Goal: Entertainment & Leisure: Consume media (video, audio)

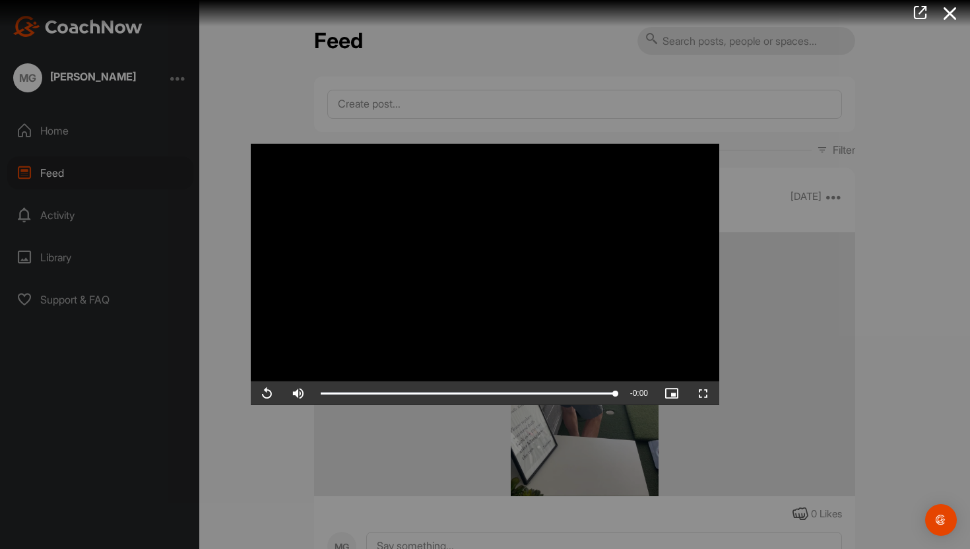
scroll to position [6103, 0]
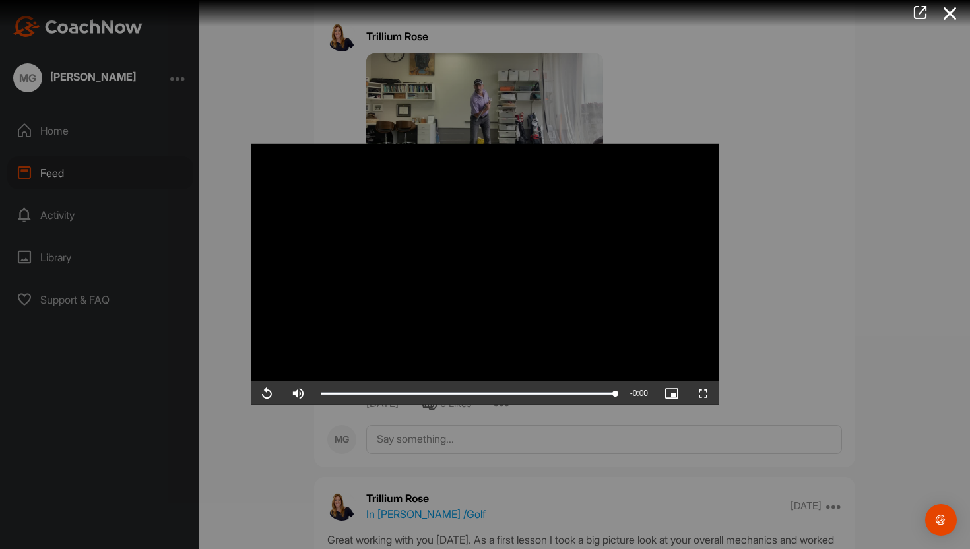
click at [362, 349] on video "Video Player" at bounding box center [485, 274] width 469 height 261
click at [430, 313] on video "Video Player" at bounding box center [485, 274] width 469 height 261
click at [442, 311] on video "Video Player" at bounding box center [485, 274] width 469 height 261
click at [958, 10] on icon at bounding box center [950, 13] width 30 height 24
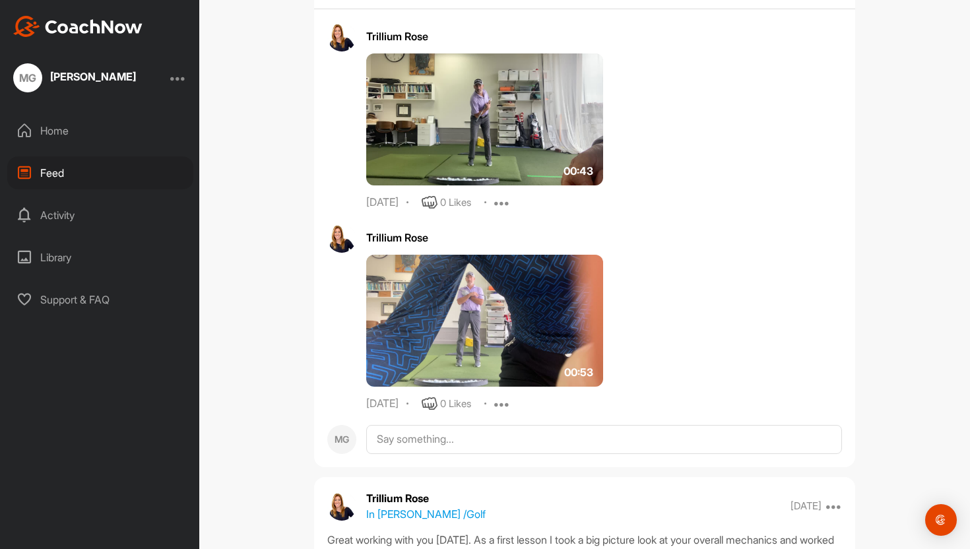
click at [491, 173] on img at bounding box center [484, 119] width 237 height 132
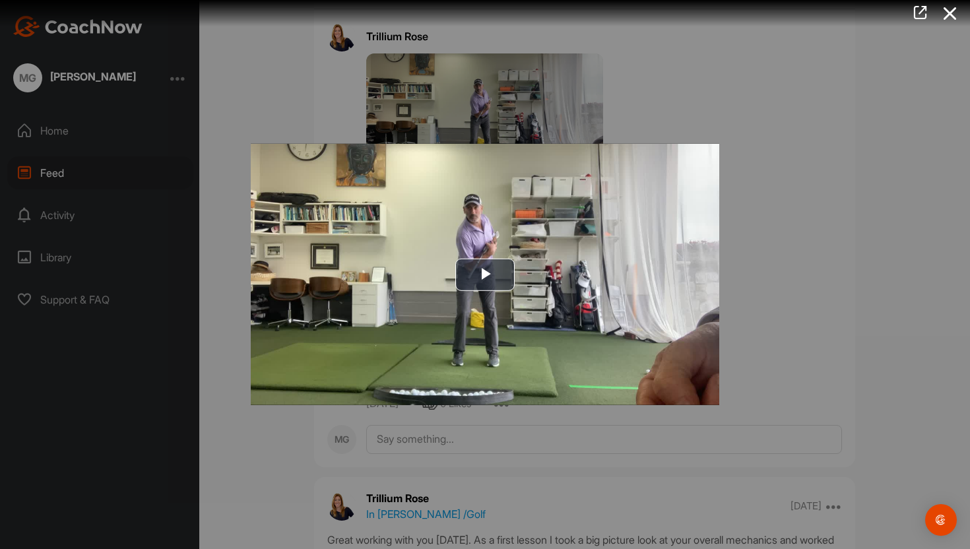
click at [491, 173] on img "Video Player" at bounding box center [485, 274] width 469 height 261
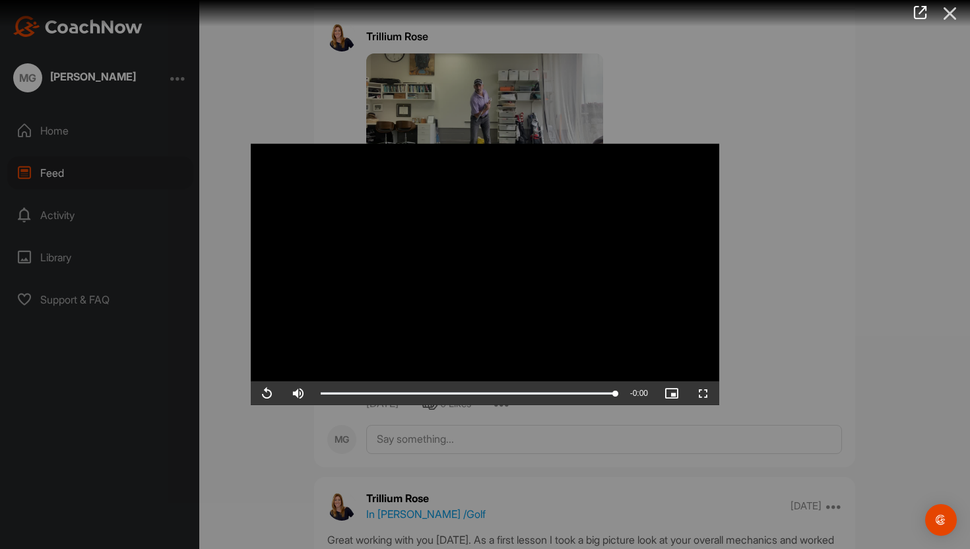
click at [952, 13] on icon at bounding box center [950, 13] width 30 height 24
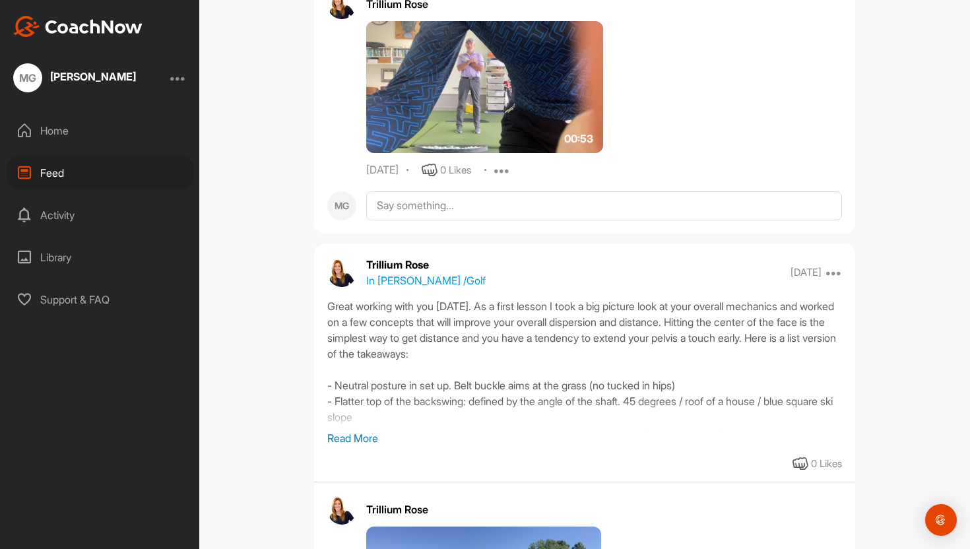
scroll to position [6341, 0]
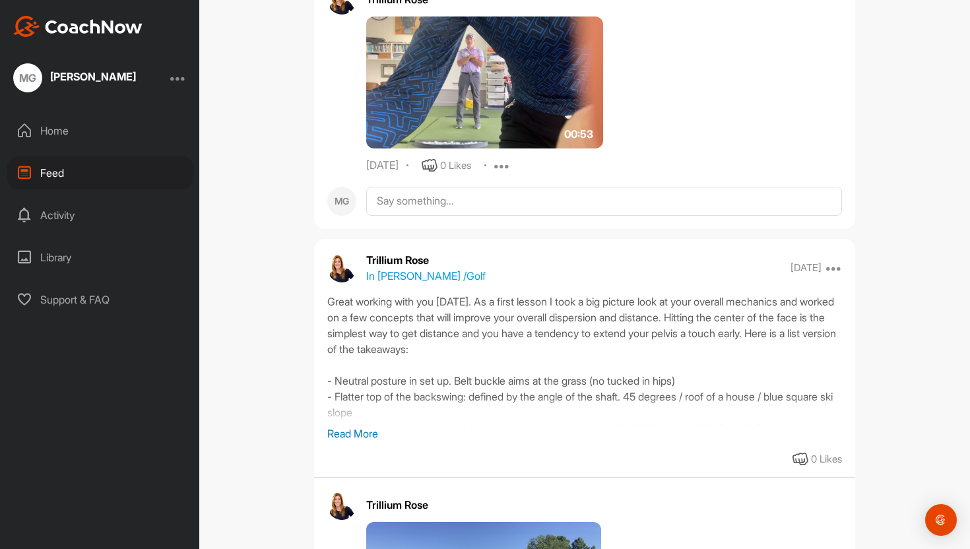
click at [356, 442] on p "Read More" at bounding box center [584, 434] width 515 height 16
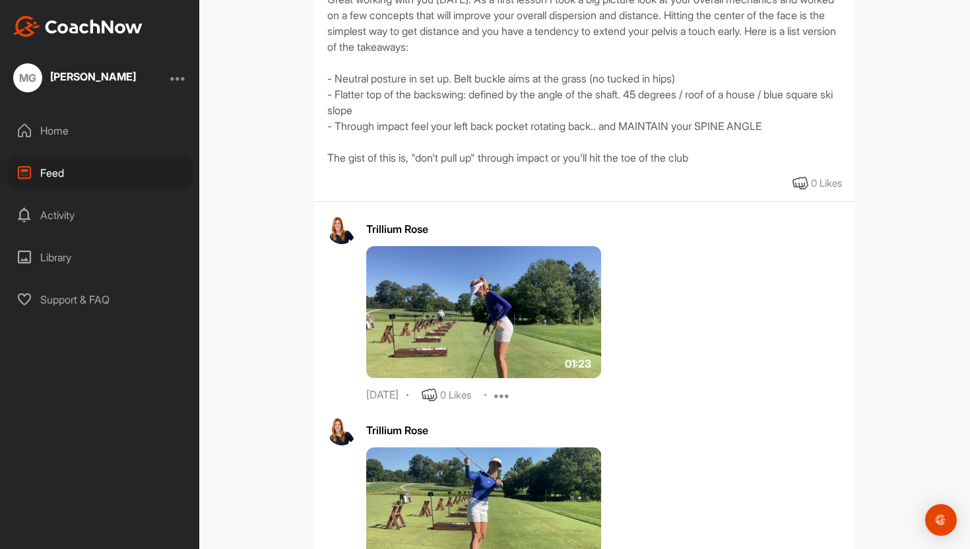
scroll to position [6645, 0]
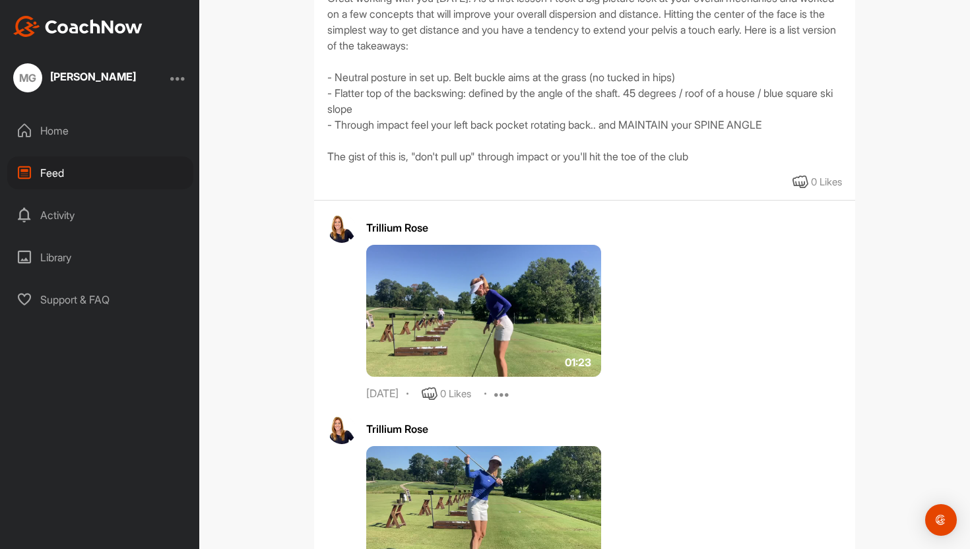
click at [471, 362] on img at bounding box center [483, 311] width 235 height 132
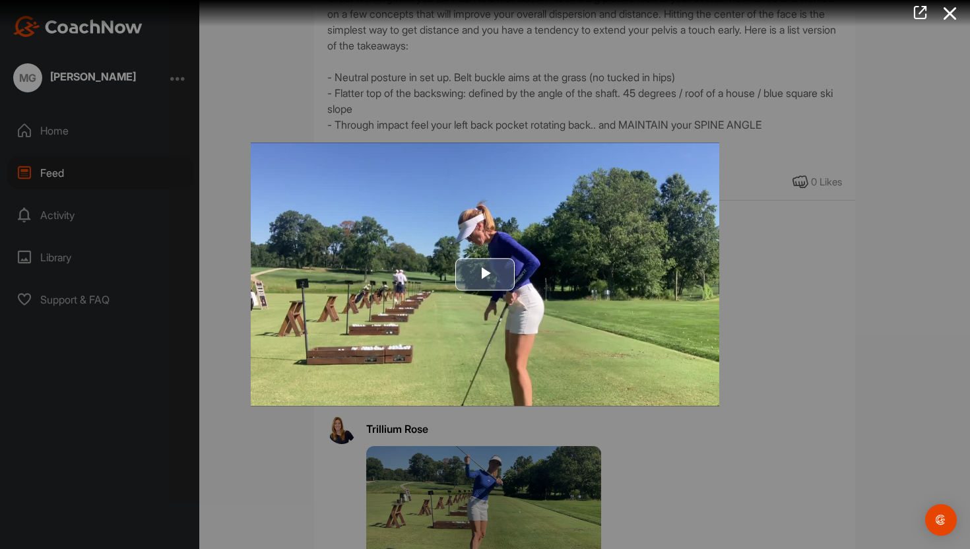
click at [485, 275] on span "Video Player" at bounding box center [485, 275] width 0 height 0
